Goal: Task Accomplishment & Management: Use online tool/utility

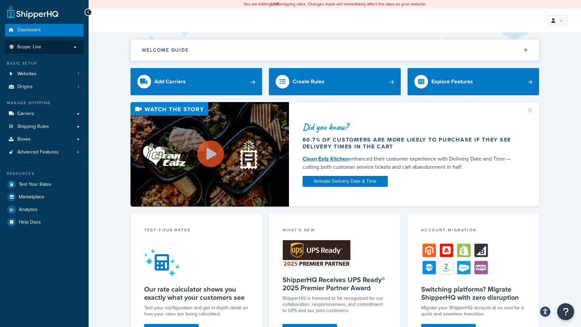
click at [51, 46] on p "Scope: Live" at bounding box center [44, 47] width 72 height 6
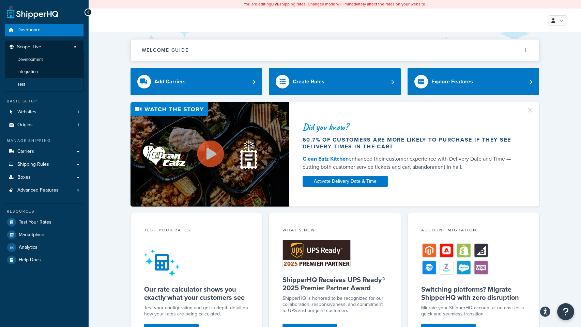
click at [36, 88] on li "Test" at bounding box center [44, 84] width 79 height 13
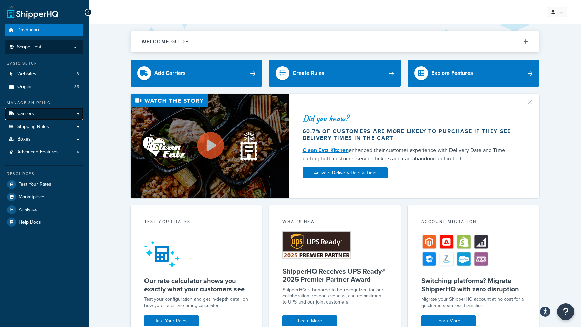
click at [47, 112] on link "Carriers" at bounding box center [44, 114] width 78 height 13
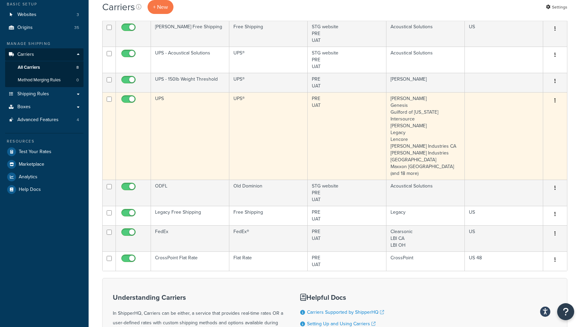
scroll to position [24, 0]
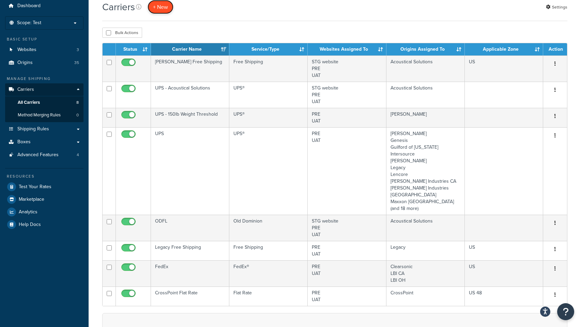
click at [166, 5] on button "+ New" at bounding box center [161, 7] width 26 height 14
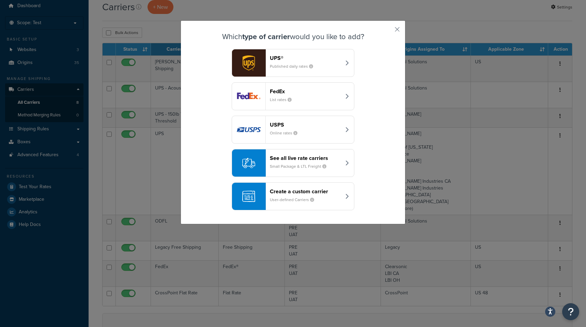
click at [306, 158] on header "See all live rate carriers" at bounding box center [305, 158] width 71 height 6
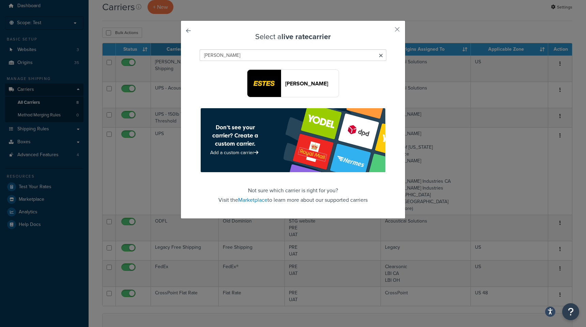
type input "[PERSON_NAME]"
click at [272, 87] on img "button" at bounding box center [263, 83] width 33 height 27
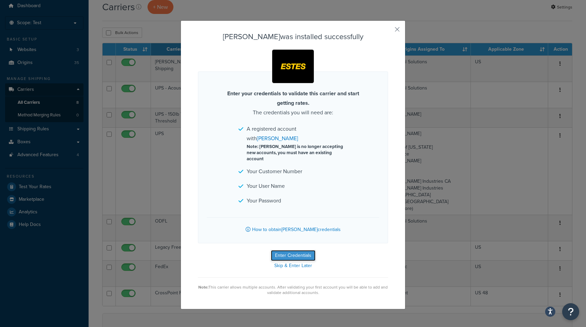
click at [296, 250] on button "Enter Credentials" at bounding box center [293, 255] width 45 height 11
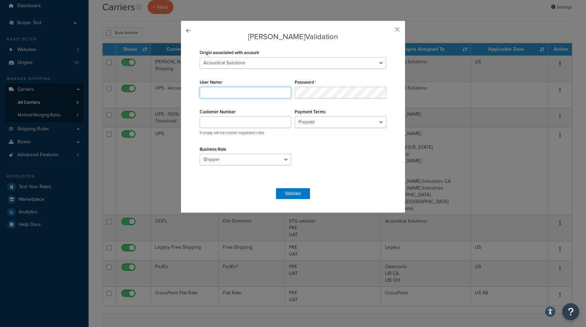
click at [220, 90] on input "User Name" at bounding box center [246, 93] width 92 height 12
type input "ASI Ship"
type input "0166531"
click at [327, 122] on select "Prepaid Collect" at bounding box center [341, 123] width 92 height 12
click at [320, 156] on div "Origin associated with account Acoustical Solutions Blachford Clearsonic CrossP…" at bounding box center [293, 115] width 190 height 134
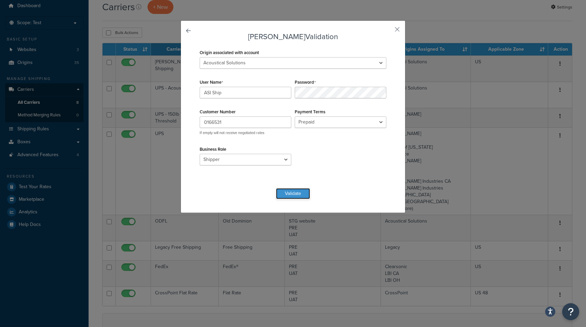
click at [293, 194] on button "Validate" at bounding box center [293, 193] width 34 height 11
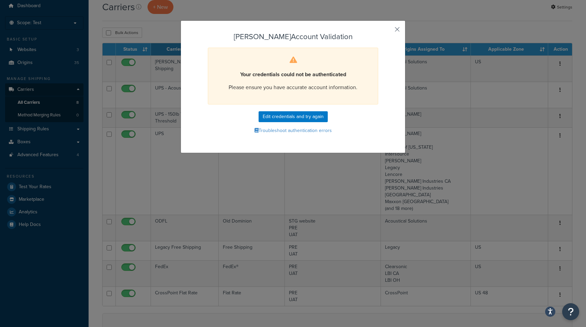
click at [388, 31] on button "button" at bounding box center [387, 32] width 2 height 2
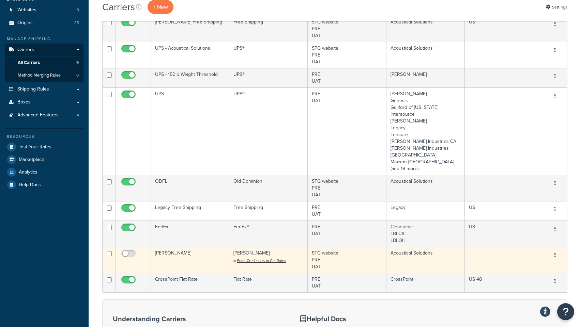
scroll to position [99, 0]
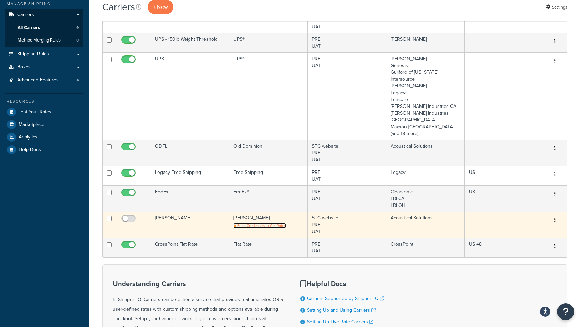
click at [247, 223] on span "Enter Credentials to Get Rates" at bounding box center [261, 225] width 49 height 5
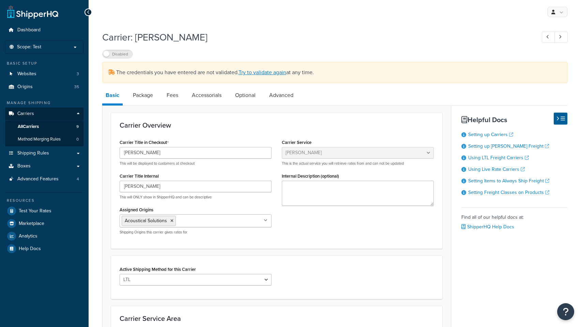
select select "estesFreight"
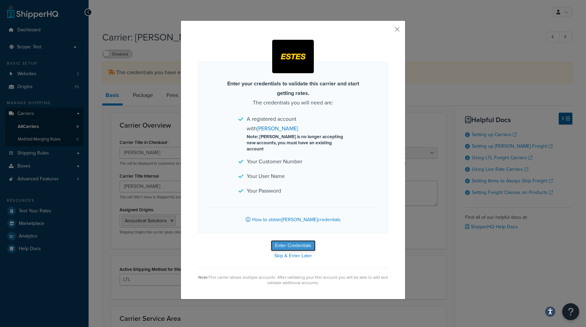
click at [299, 241] on button "Enter Credentials" at bounding box center [293, 246] width 45 height 11
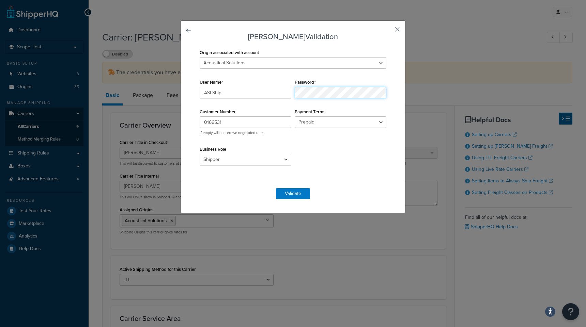
click at [278, 89] on div "Origin associated with account Acoustical Solutions [PERSON_NAME] Clearsonic Cr…" at bounding box center [293, 115] width 190 height 134
click at [336, 79] on div "Password" at bounding box center [340, 87] width 95 height 21
click at [289, 193] on button "Validate" at bounding box center [293, 193] width 34 height 11
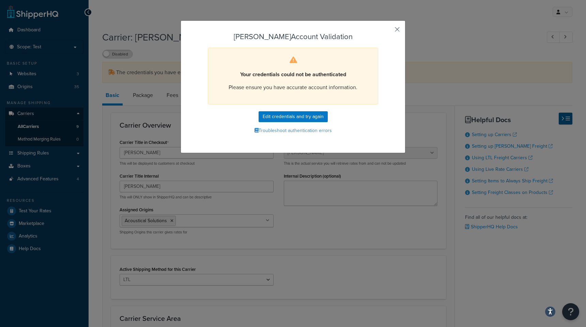
click at [388, 31] on button "button" at bounding box center [387, 32] width 2 height 2
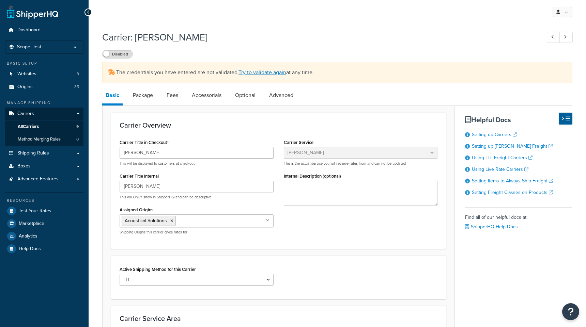
select select "estesFreight"
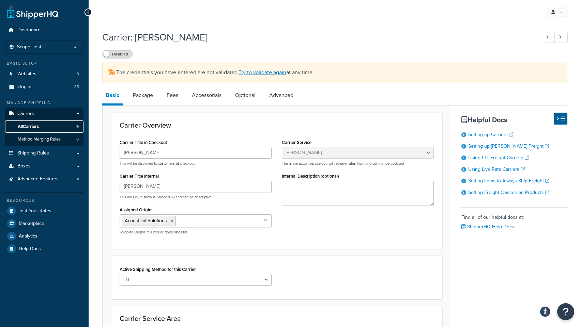
click at [27, 127] on span "All Carriers" at bounding box center [28, 127] width 21 height 6
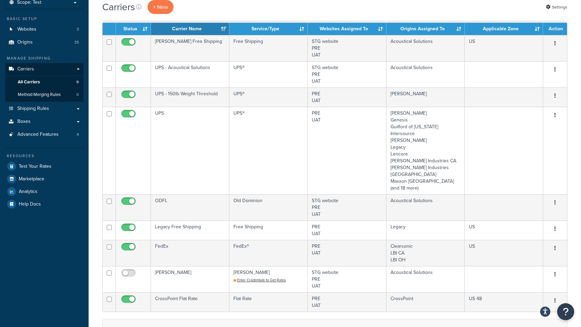
scroll to position [40, 0]
